Goal: Transaction & Acquisition: Download file/media

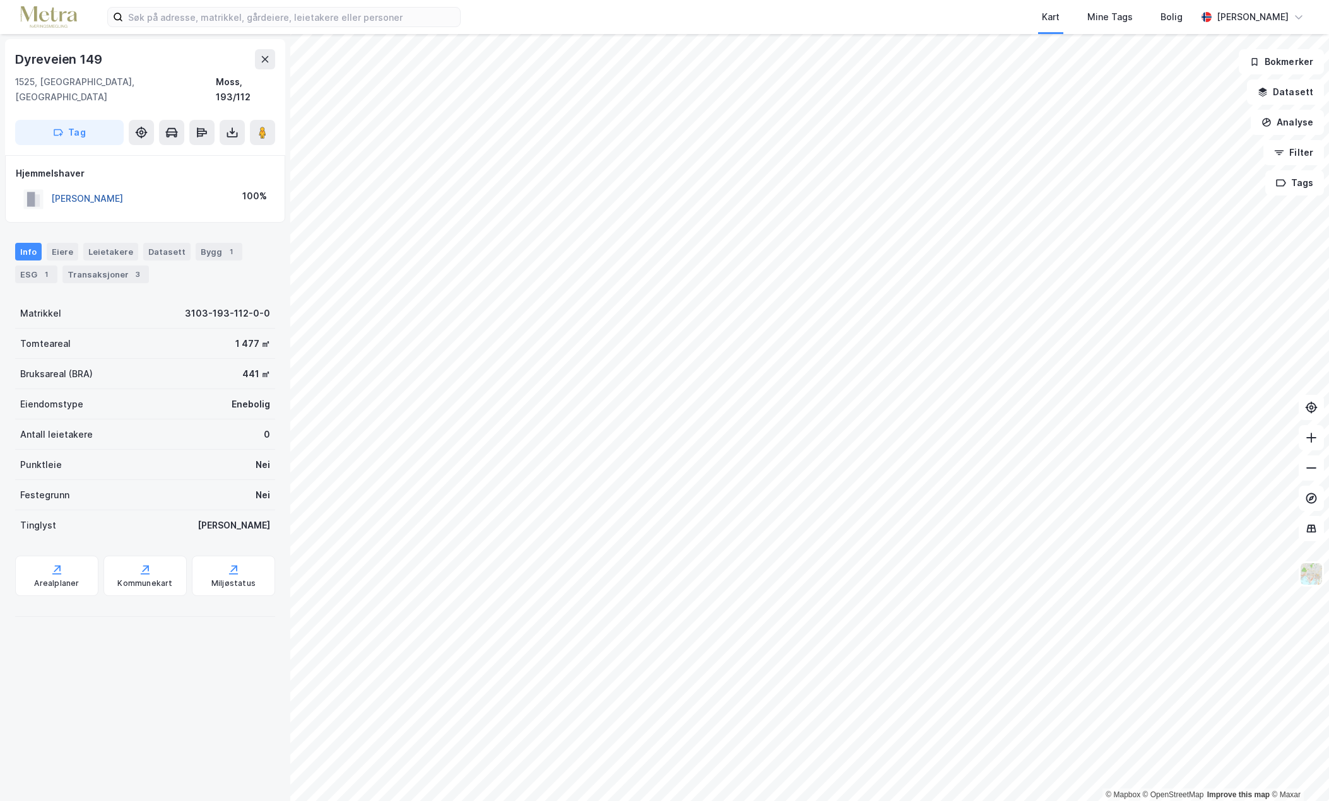
click at [0, 0] on button "[PERSON_NAME]" at bounding box center [0, 0] width 0 height 0
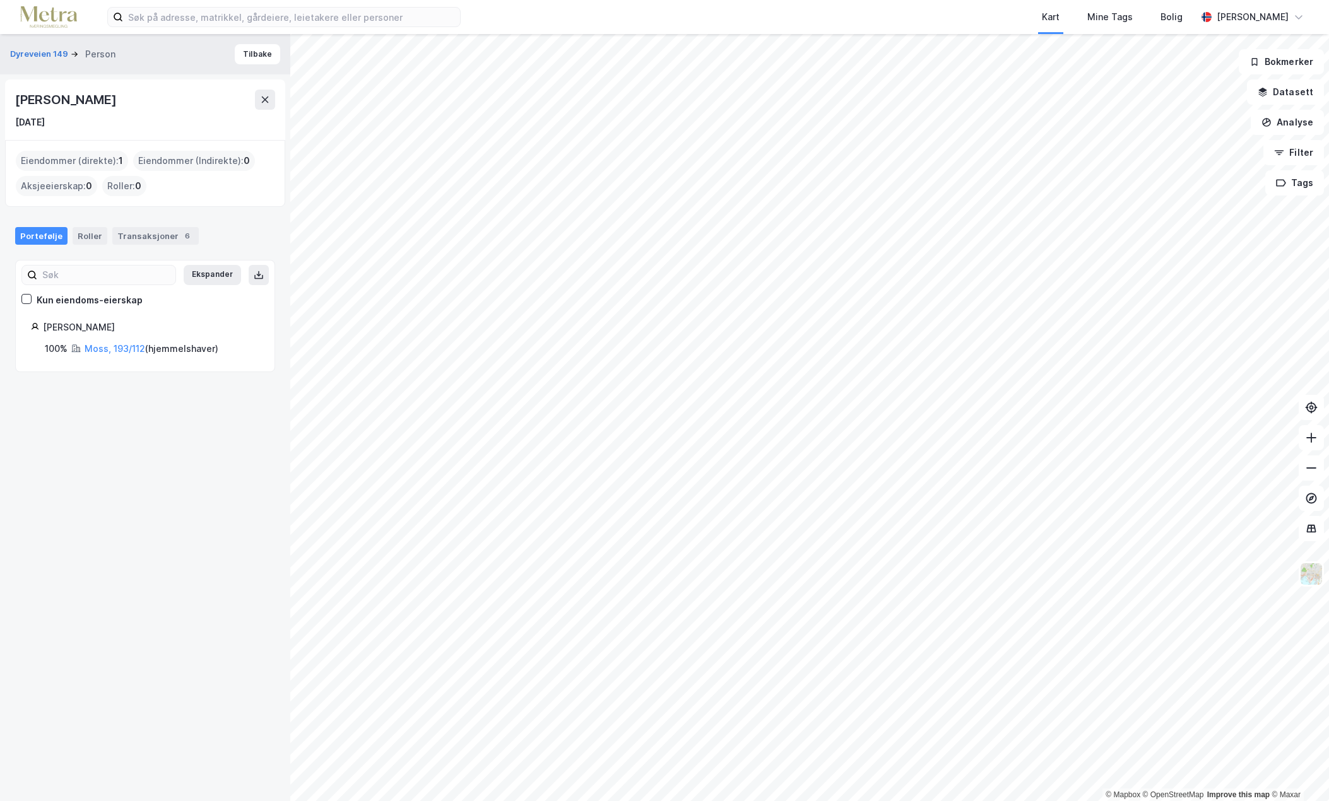
click at [90, 248] on div "Portefølje Roller Transaksjoner 6" at bounding box center [145, 231] width 290 height 38
click at [90, 234] on div "Roller" at bounding box center [90, 236] width 35 height 18
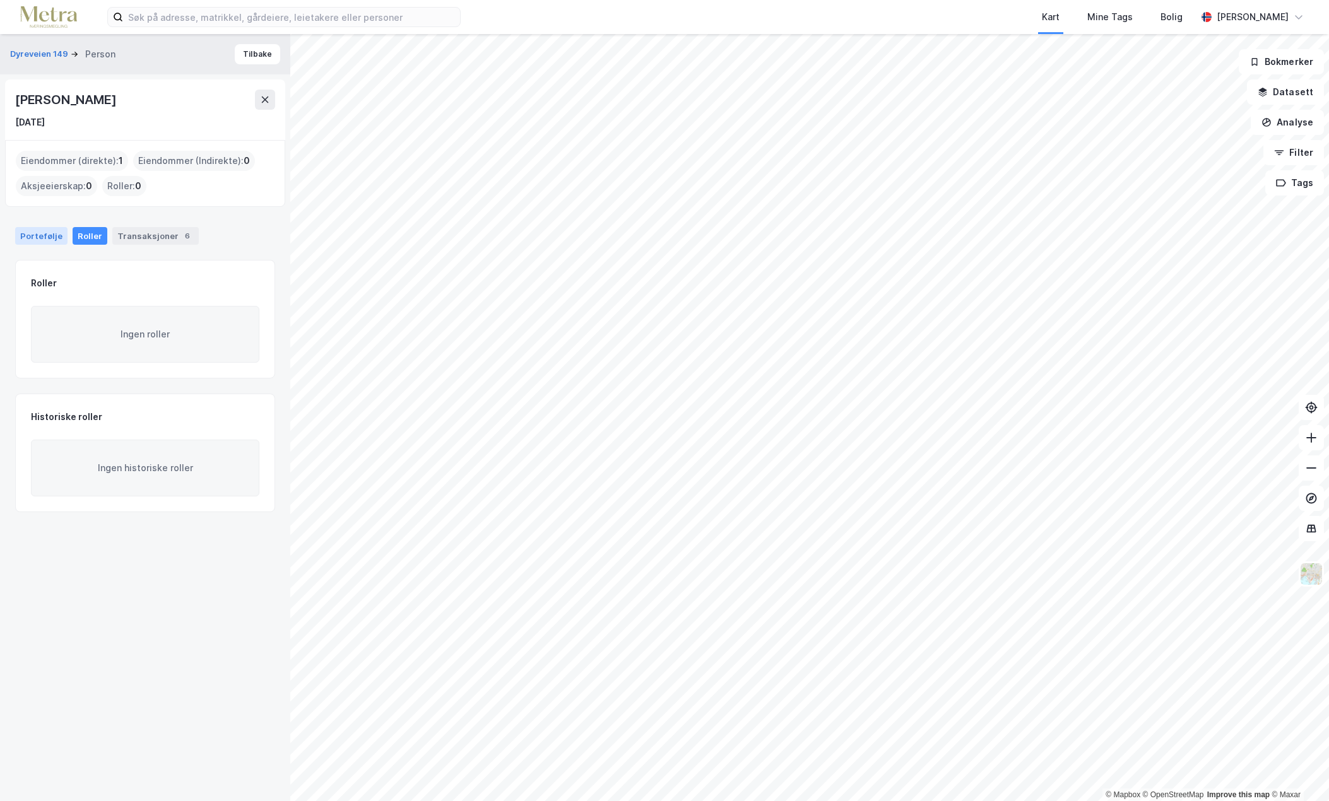
click at [60, 232] on div "Portefølje Roller Transaksjoner 6" at bounding box center [145, 236] width 260 height 18
click at [42, 229] on div "Portefølje" at bounding box center [41, 236] width 52 height 18
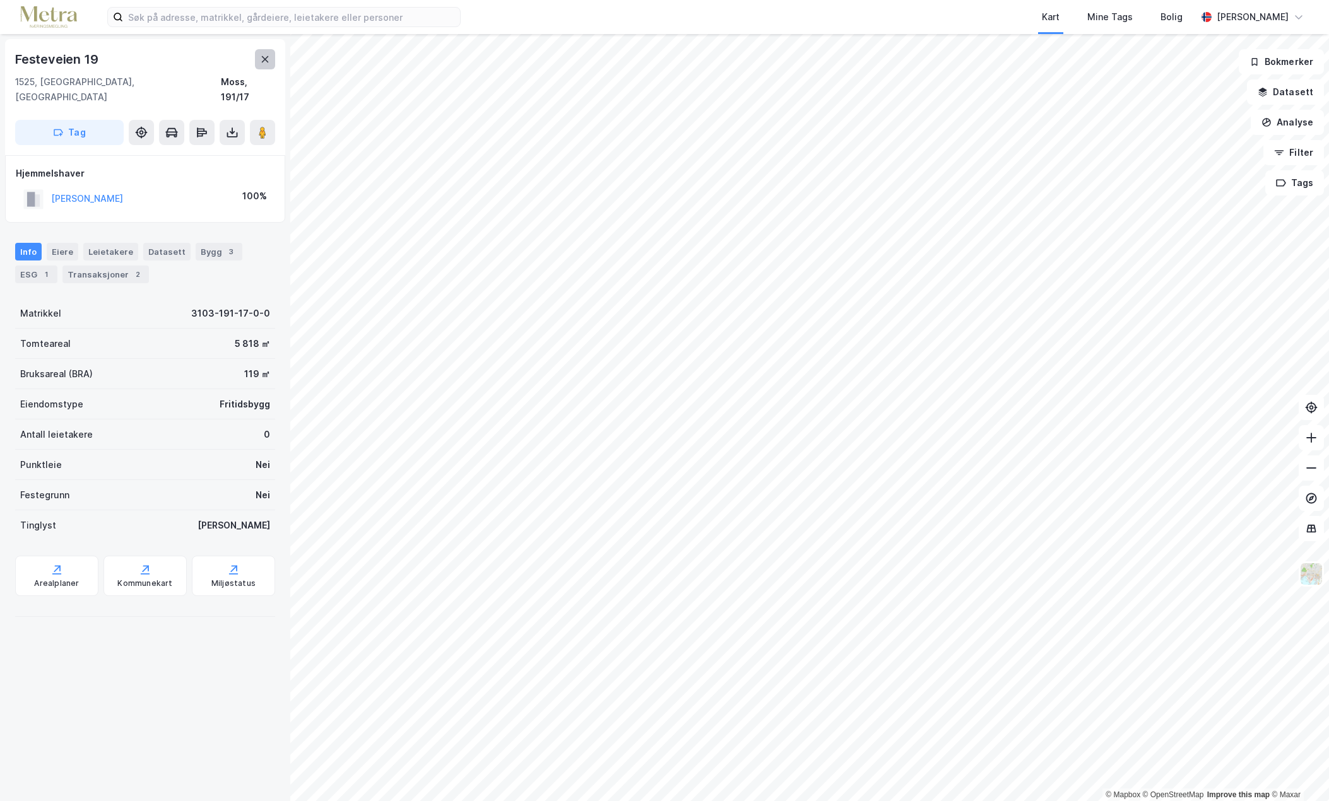
click at [259, 60] on button at bounding box center [265, 59] width 20 height 20
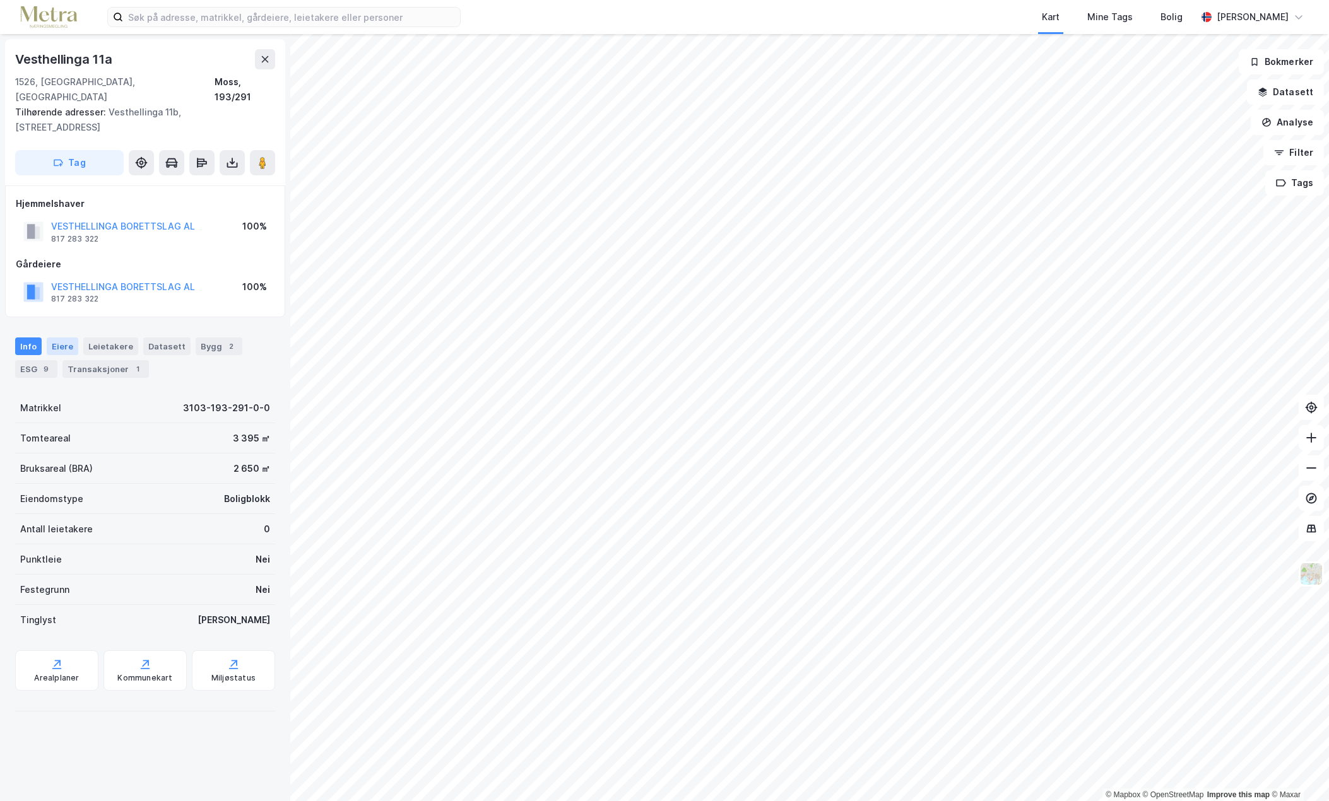
click at [66, 338] on div "Eiere" at bounding box center [63, 347] width 32 height 18
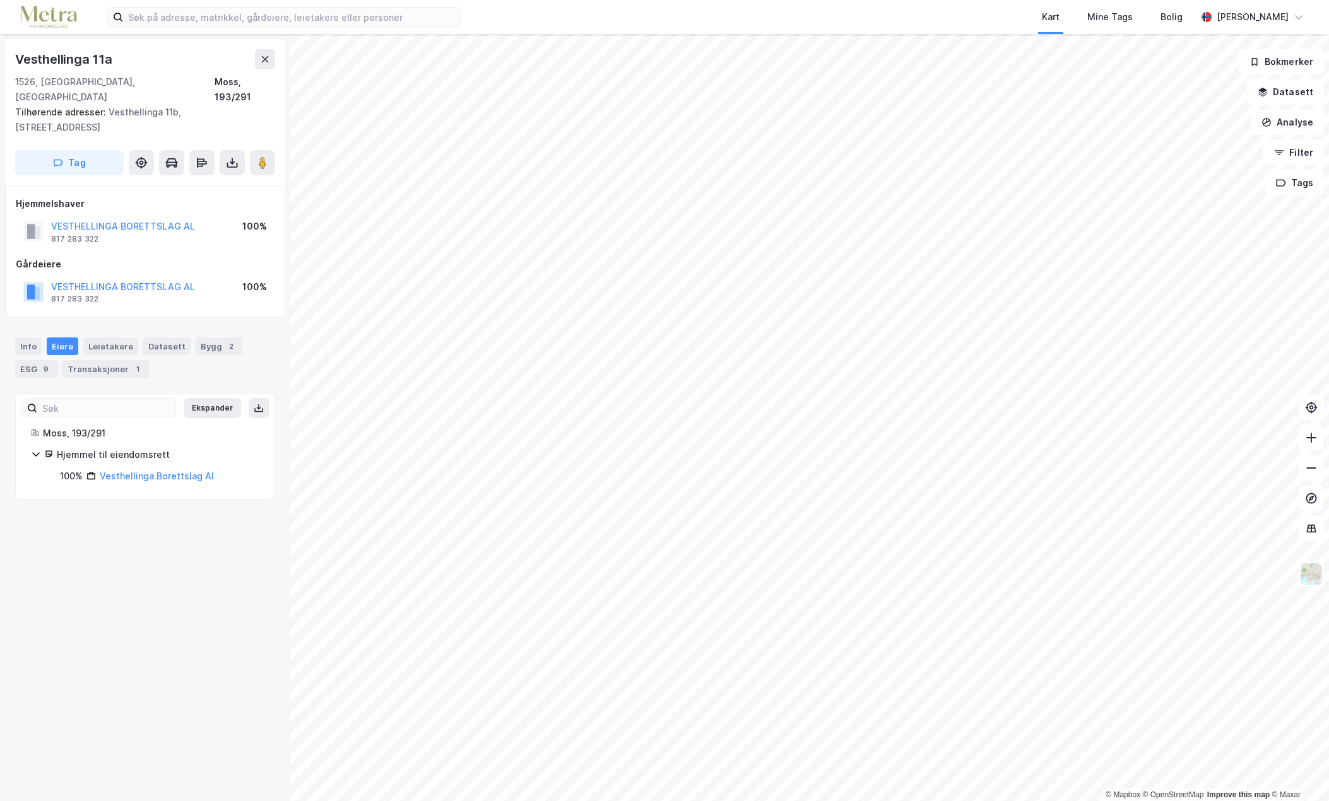
click at [33, 449] on icon at bounding box center [36, 454] width 10 height 10
click at [144, 471] on link "Vesthellinga Borettslag Al" at bounding box center [157, 476] width 114 height 11
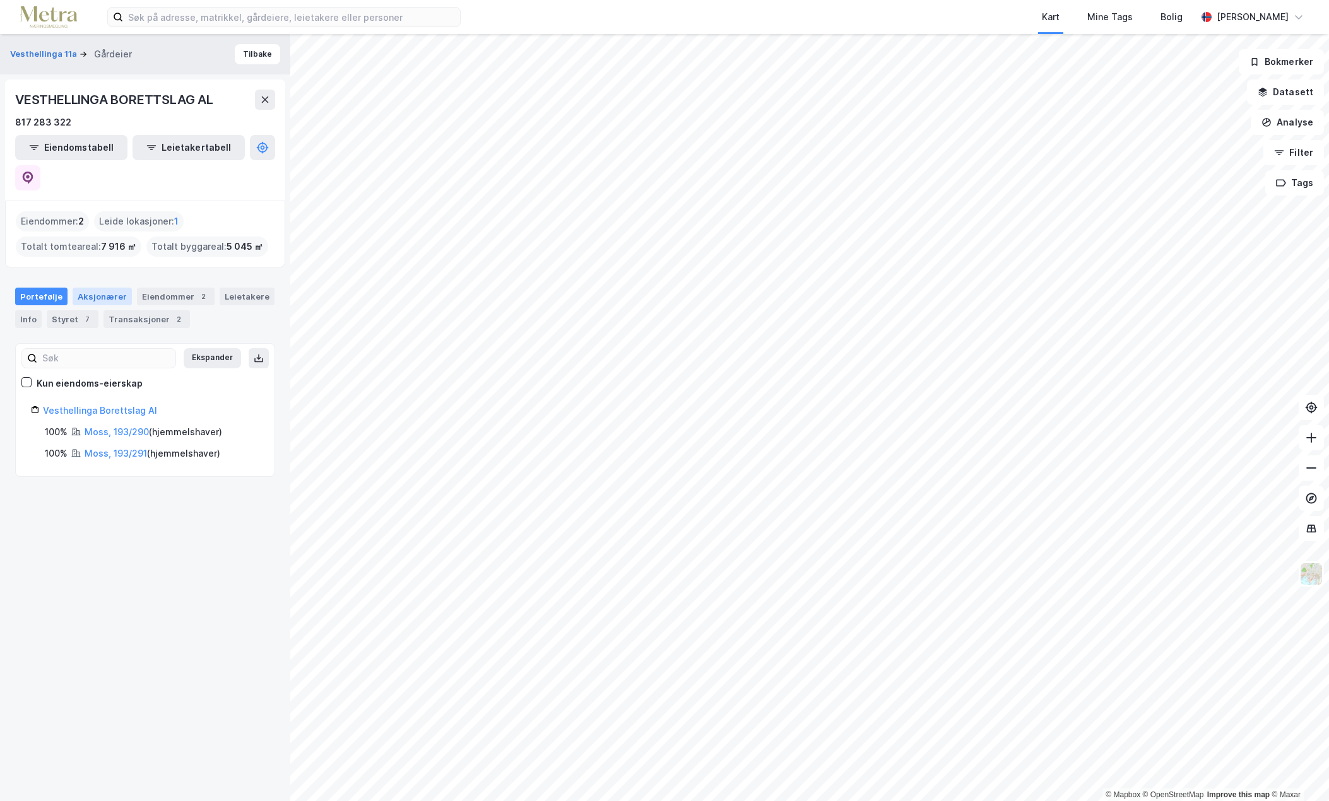
click at [99, 288] on div "Aksjonærer" at bounding box center [102, 297] width 59 height 18
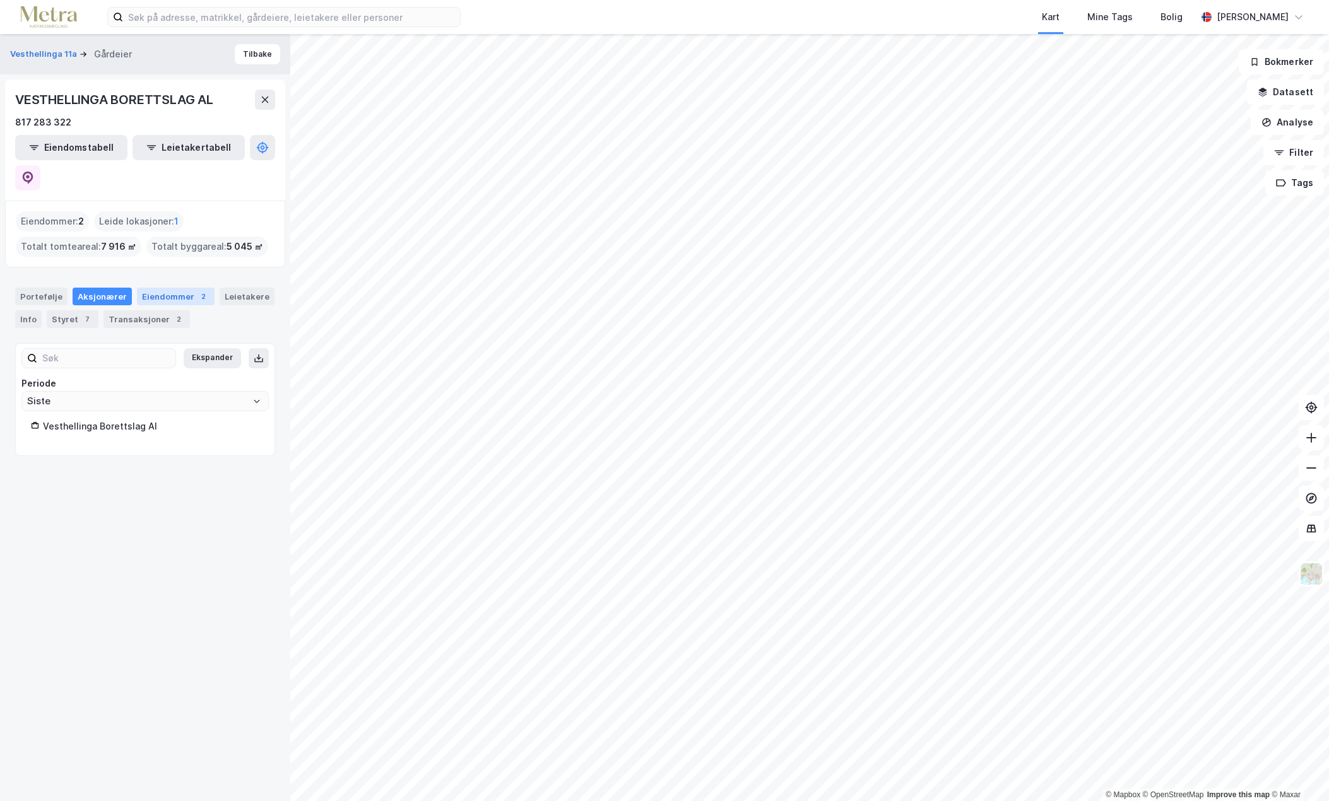
click at [138, 288] on div "Eiendommer 2" at bounding box center [176, 297] width 78 height 18
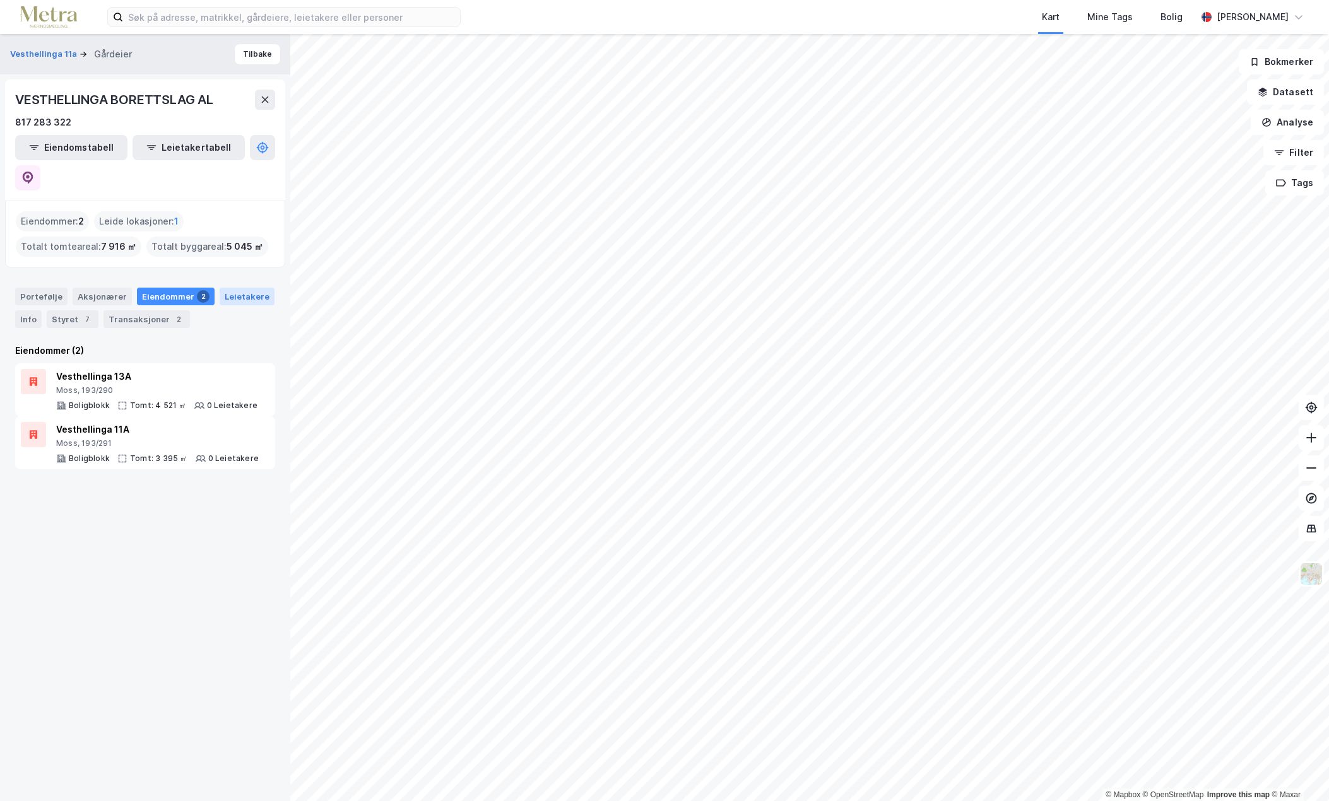
click at [224, 288] on div "Leietakere" at bounding box center [247, 297] width 55 height 18
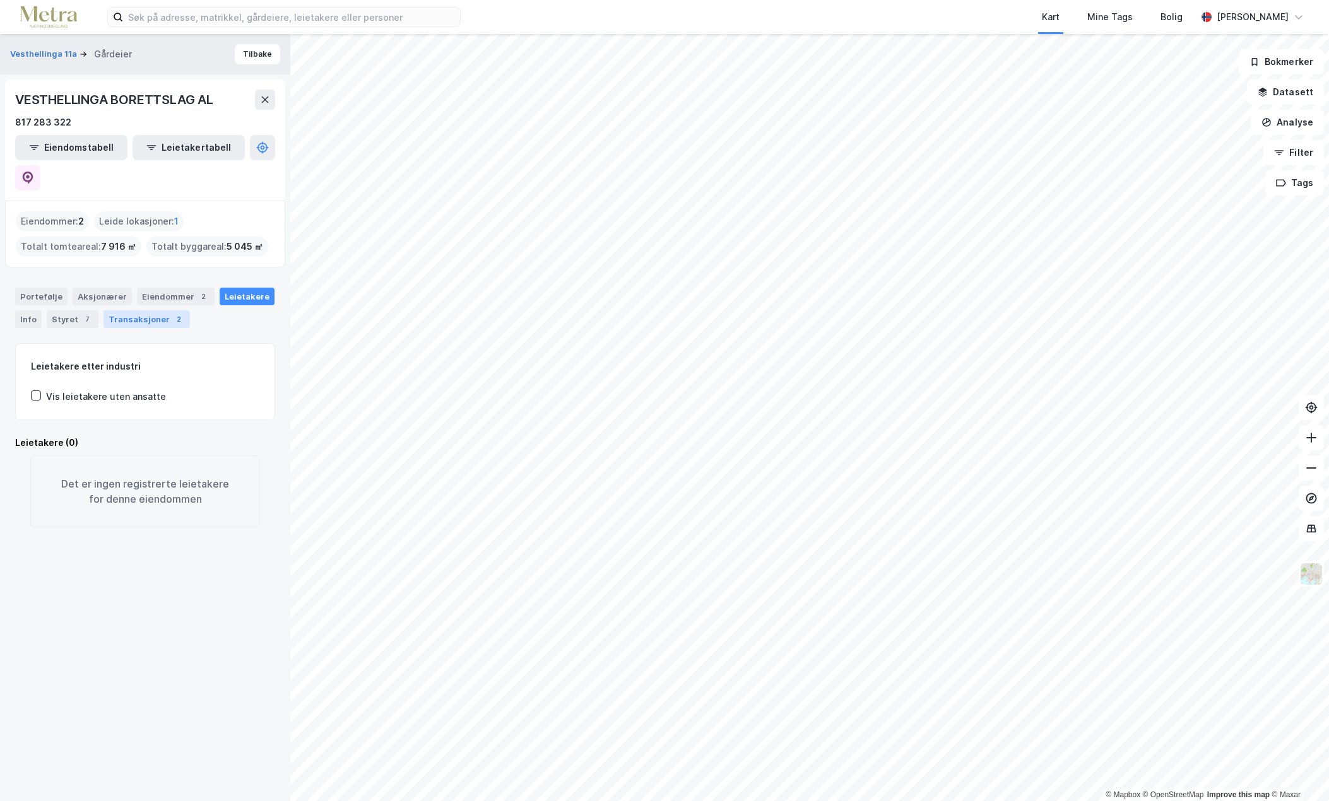
click at [120, 310] on div "Transaksjoner 2" at bounding box center [146, 319] width 86 height 18
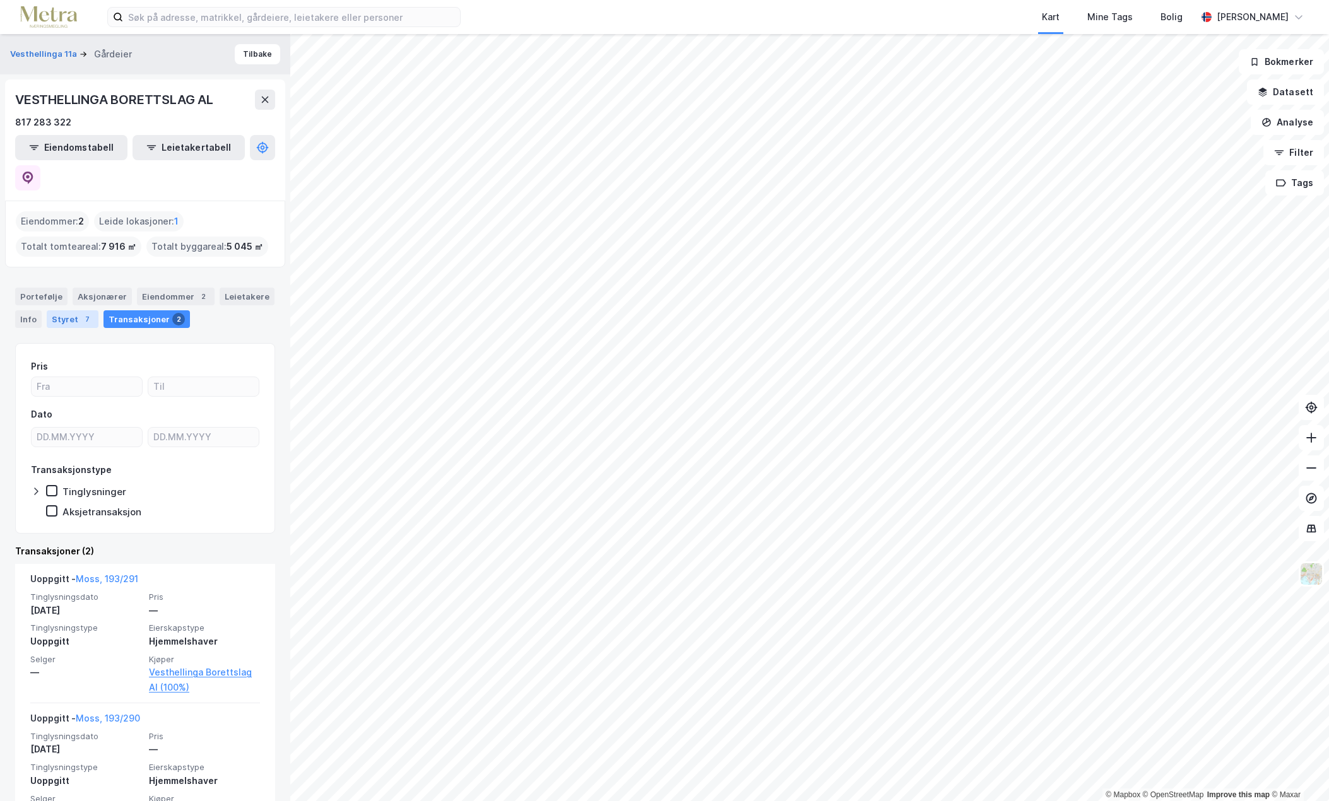
click at [83, 313] on div "7" at bounding box center [87, 319] width 13 height 13
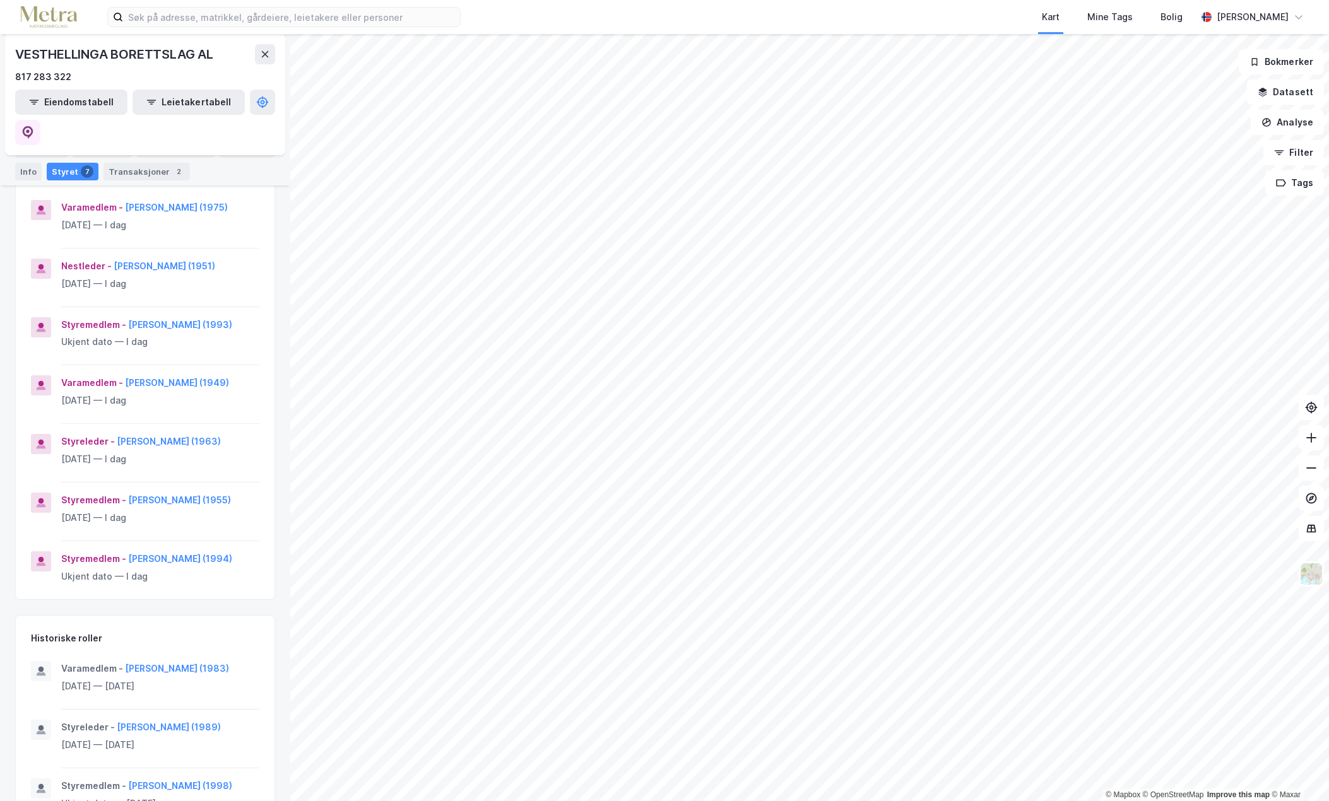
scroll to position [59, 0]
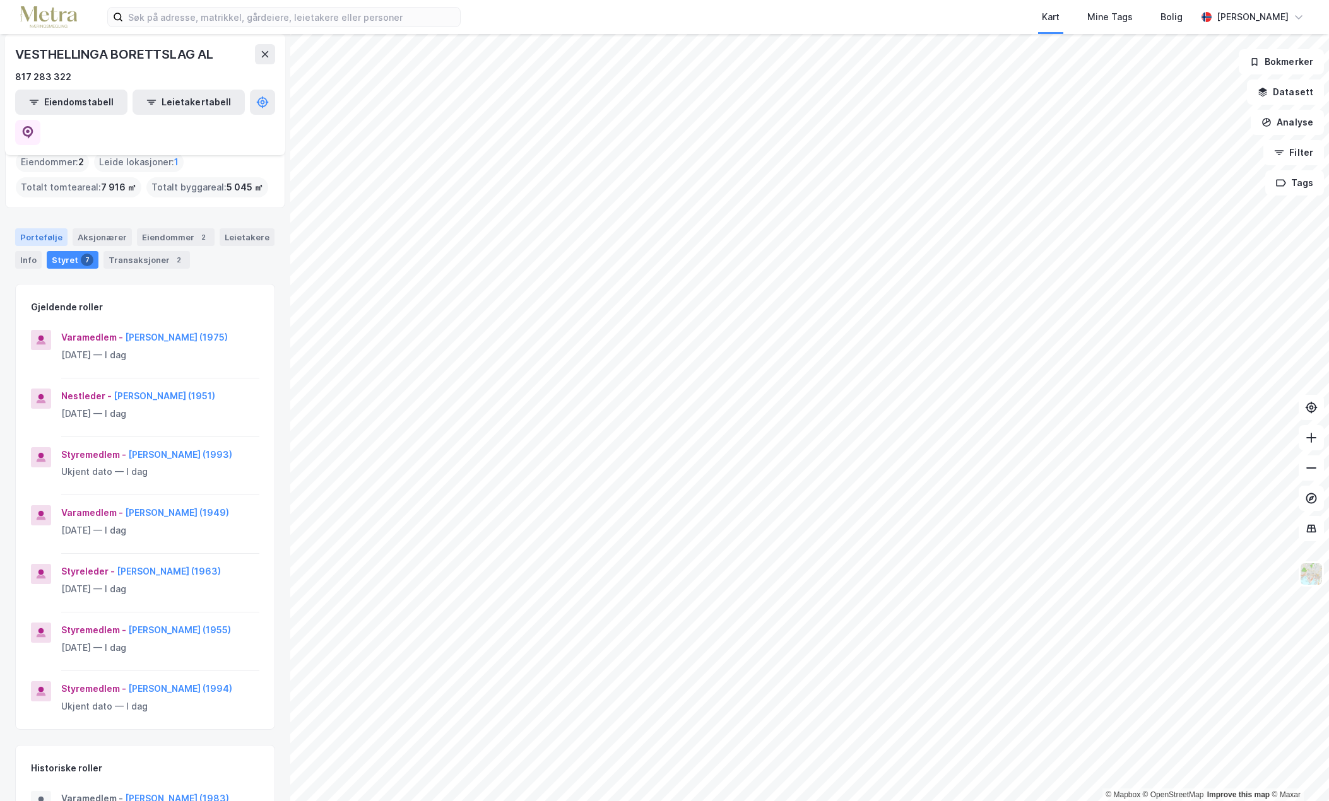
click at [47, 228] on div "Portefølje" at bounding box center [41, 237] width 52 height 18
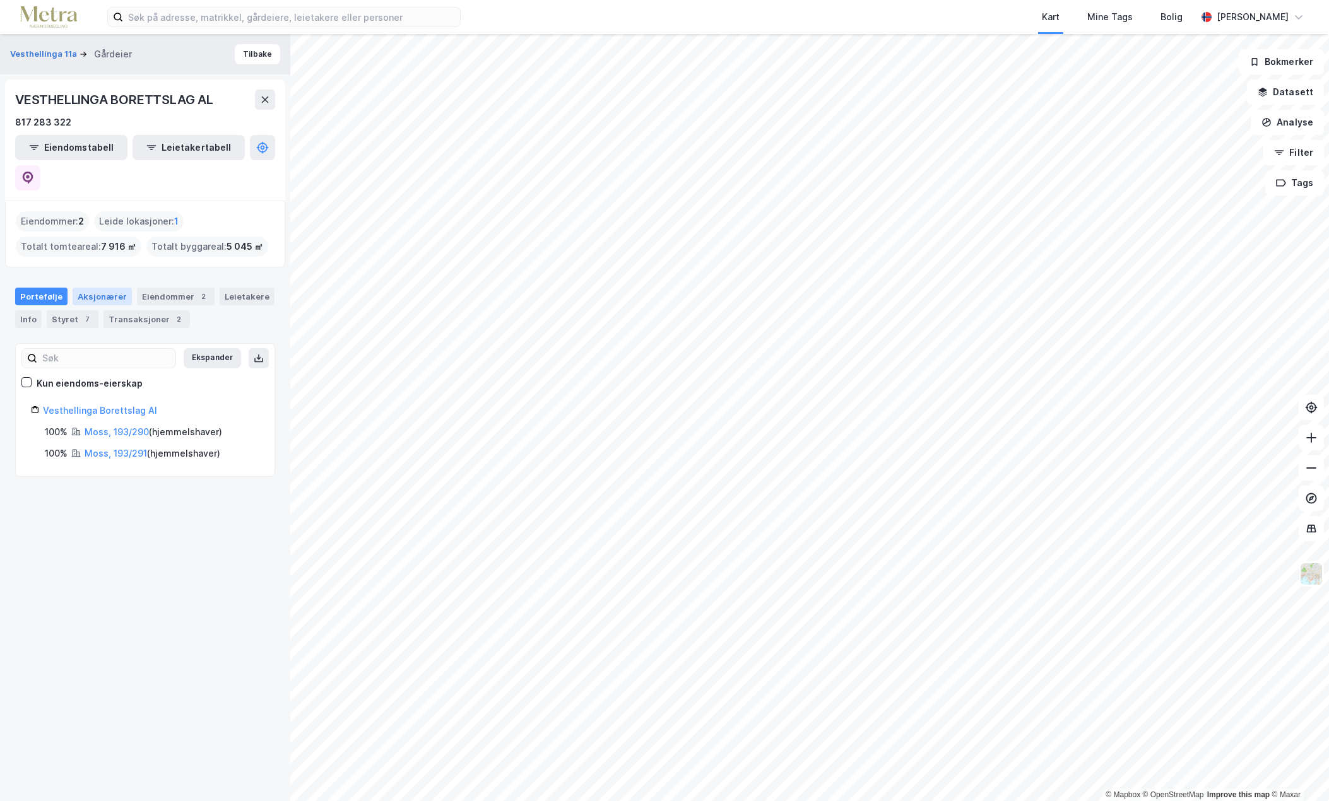
click at [101, 288] on div "Aksjonærer" at bounding box center [102, 297] width 59 height 18
click at [49, 288] on div "Portefølje" at bounding box center [41, 297] width 52 height 18
click at [262, 45] on button "Tilbake" at bounding box center [257, 54] width 45 height 20
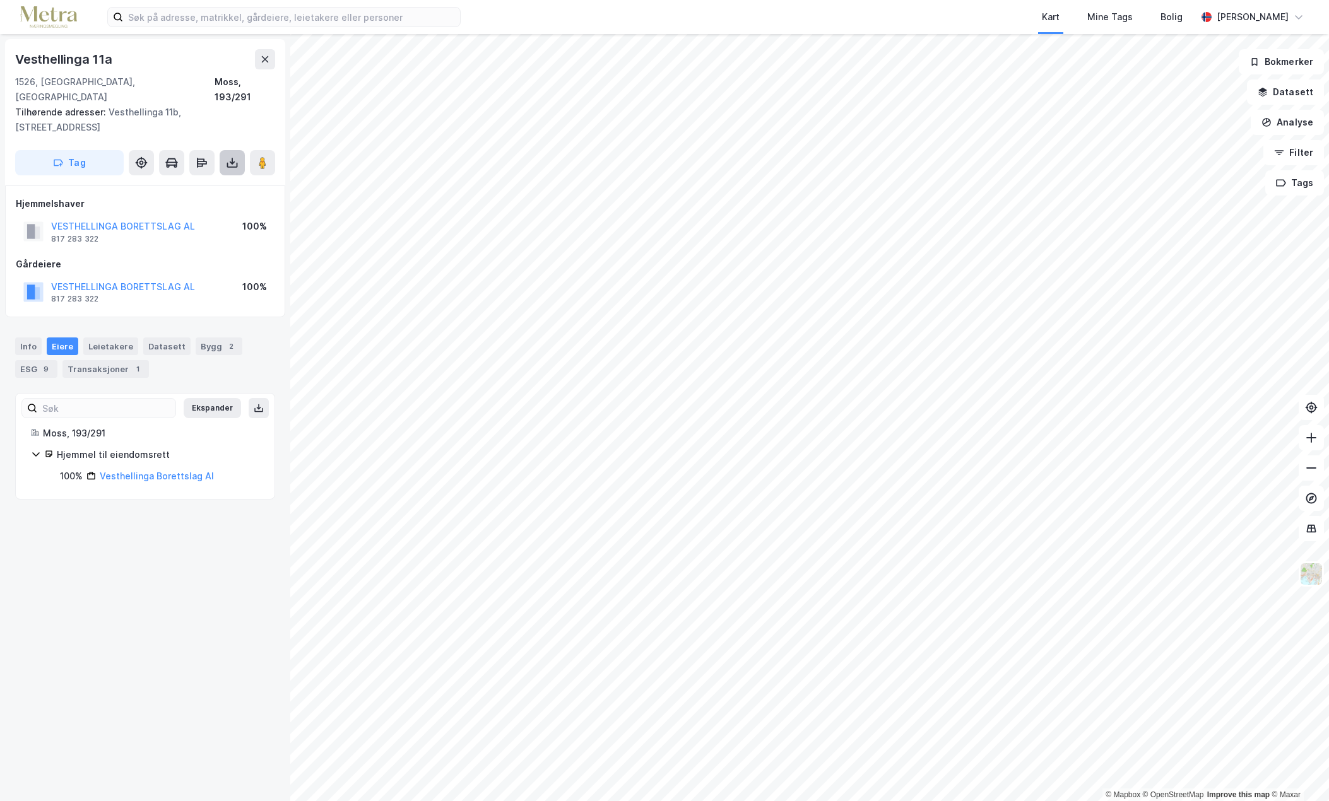
click at [231, 162] on icon at bounding box center [232, 164] width 11 height 5
click at [197, 179] on div "Last ned grunnbok" at bounding box center [177, 188] width 134 height 20
